Goal: Task Accomplishment & Management: Use online tool/utility

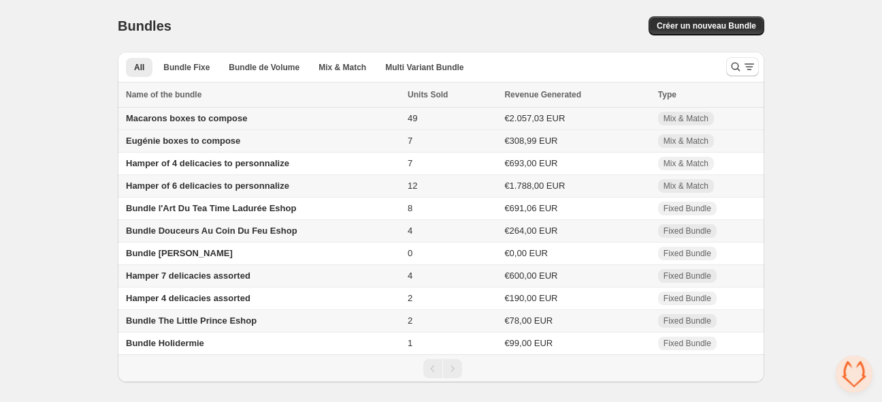
click at [160, 119] on span "Macarons boxes to compose" at bounding box center [186, 118] width 121 height 10
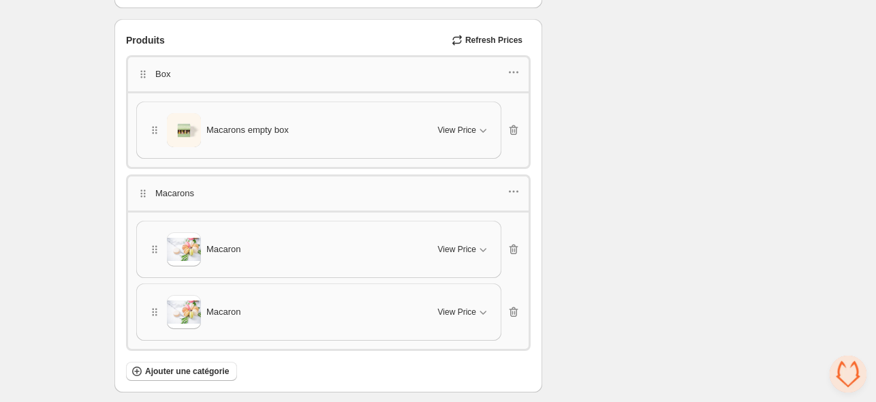
scroll to position [2051, 0]
click at [457, 129] on div "View Price" at bounding box center [464, 130] width 52 height 14
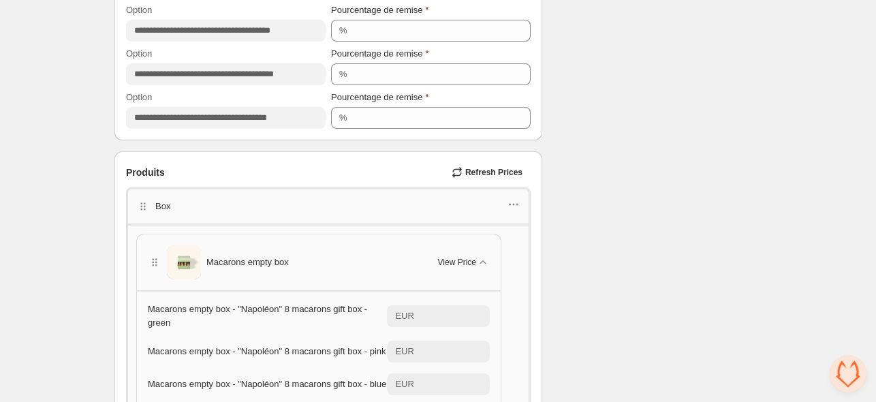
scroll to position [1917, 0]
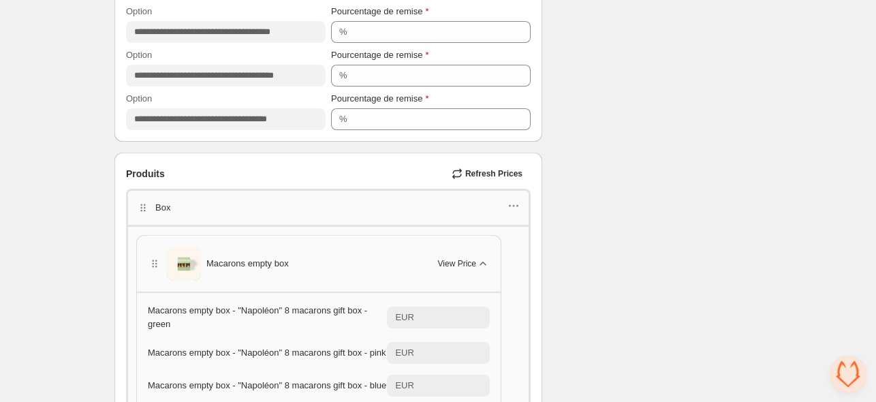
click at [458, 261] on span "View Price" at bounding box center [457, 263] width 38 height 11
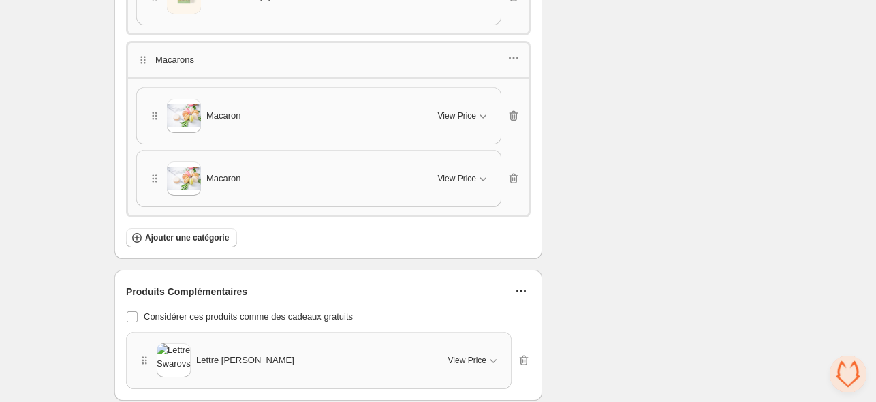
scroll to position [2186, 0]
click at [468, 109] on span "View Price" at bounding box center [457, 114] width 38 height 11
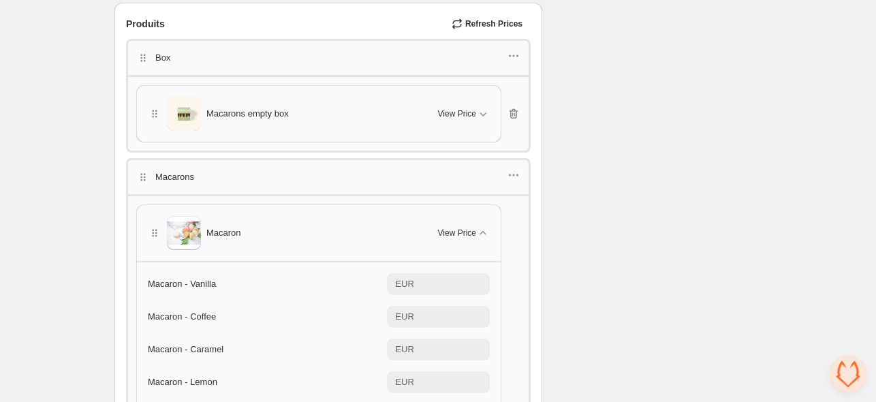
scroll to position [2040, 0]
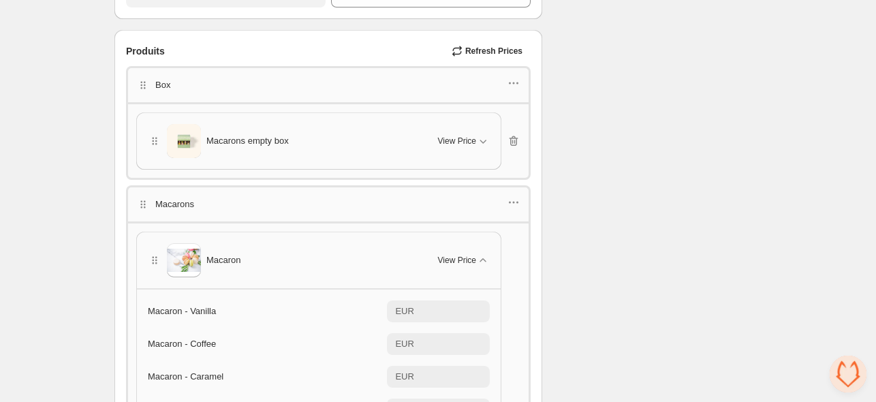
click at [507, 210] on div "Macarons" at bounding box center [328, 203] width 404 height 36
click at [512, 204] on div at bounding box center [514, 204] width 14 height 18
click at [513, 202] on icon "button" at bounding box center [514, 203] width 2 height 2
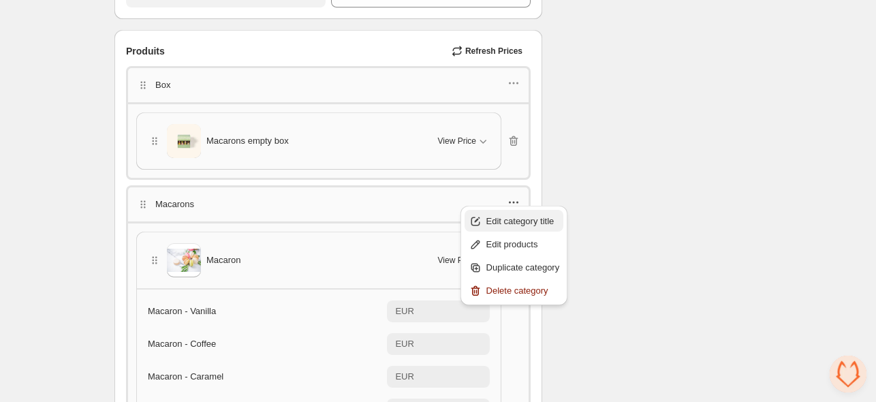
click at [507, 225] on span "Edit category title" at bounding box center [523, 221] width 74 height 14
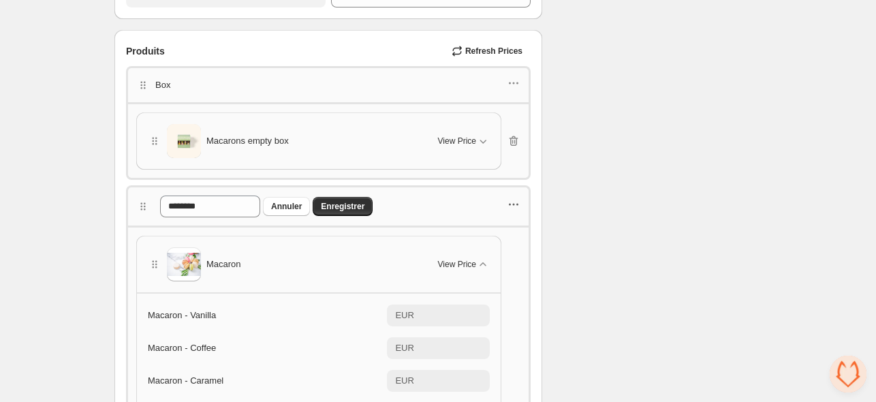
click at [513, 203] on icon "button" at bounding box center [514, 204] width 14 height 14
click at [507, 251] on span "Edit products" at bounding box center [523, 247] width 74 height 14
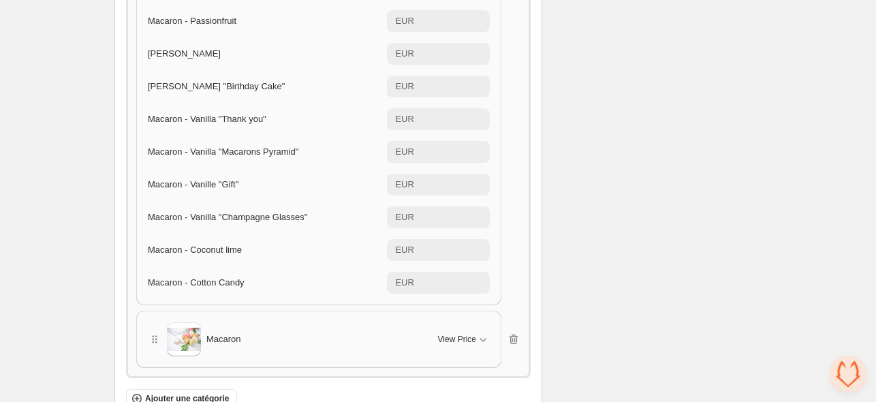
scroll to position [2662, 0]
click at [447, 332] on span "View Price" at bounding box center [457, 337] width 38 height 11
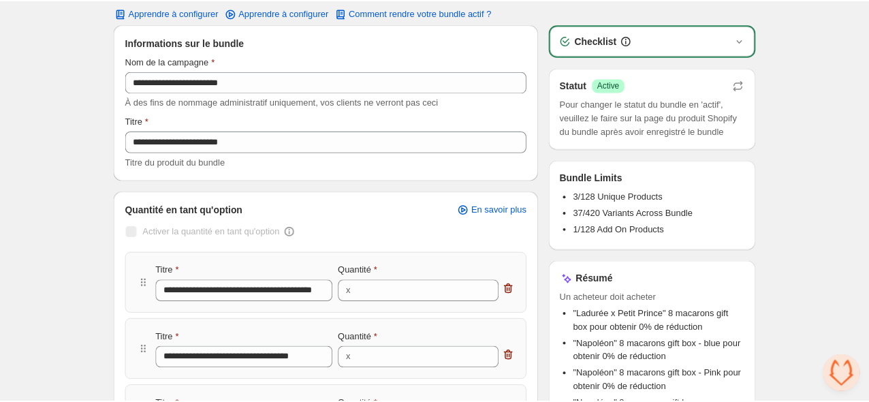
scroll to position [0, 0]
